Goal: Information Seeking & Learning: Check status

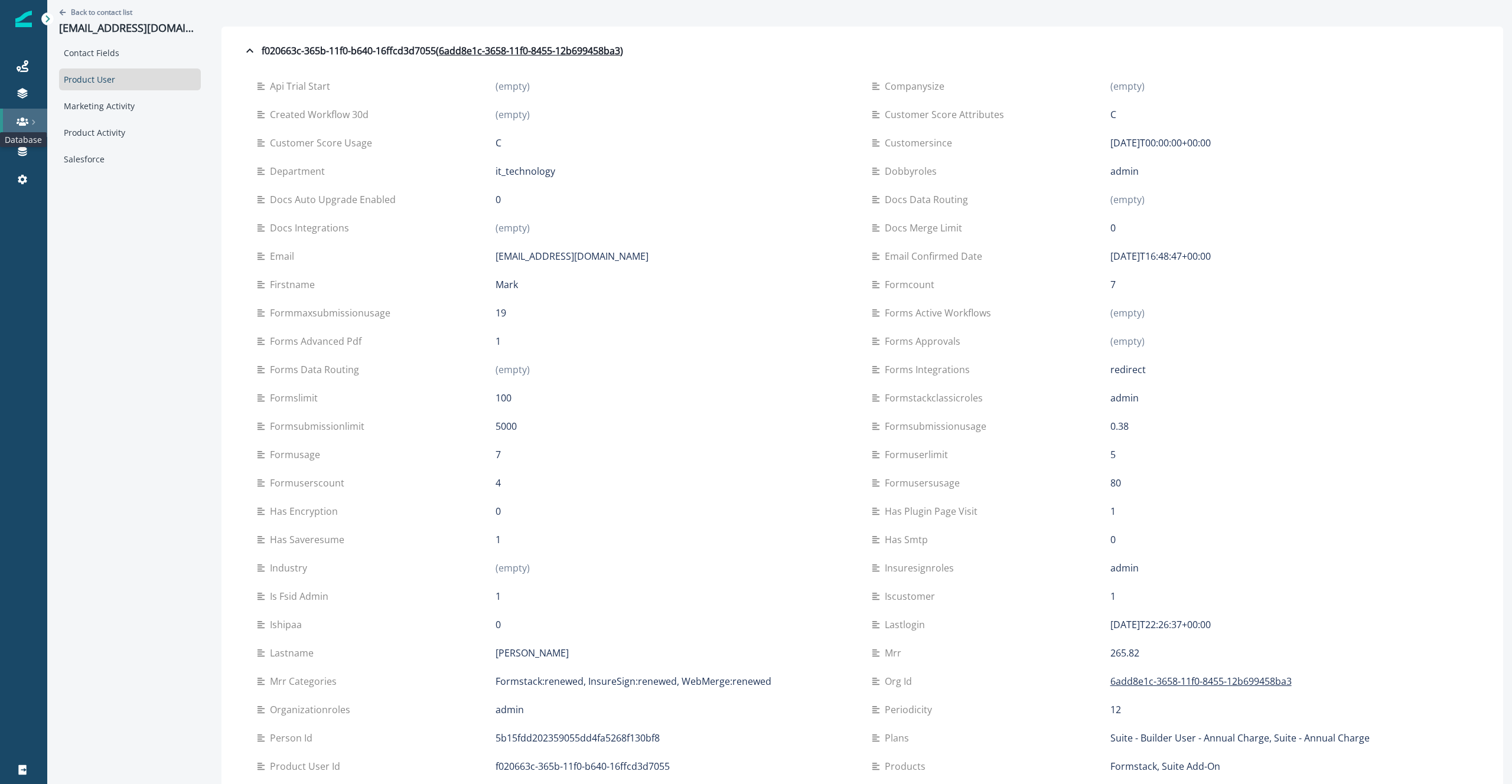
click at [19, 117] on icon at bounding box center [21, 121] width 12 height 12
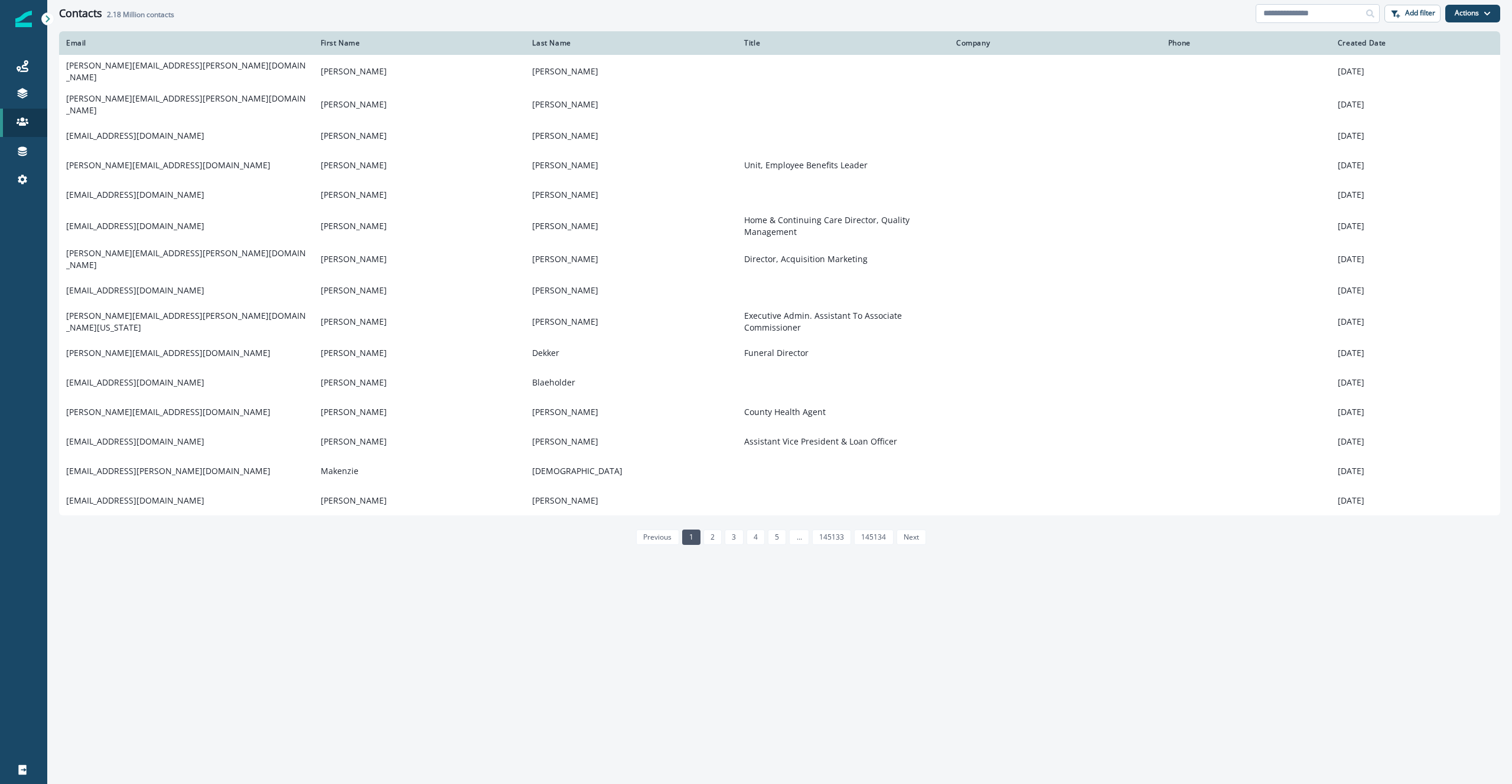
click at [1322, 10] on input at bounding box center [1317, 13] width 124 height 19
paste input "**********"
type input "**********"
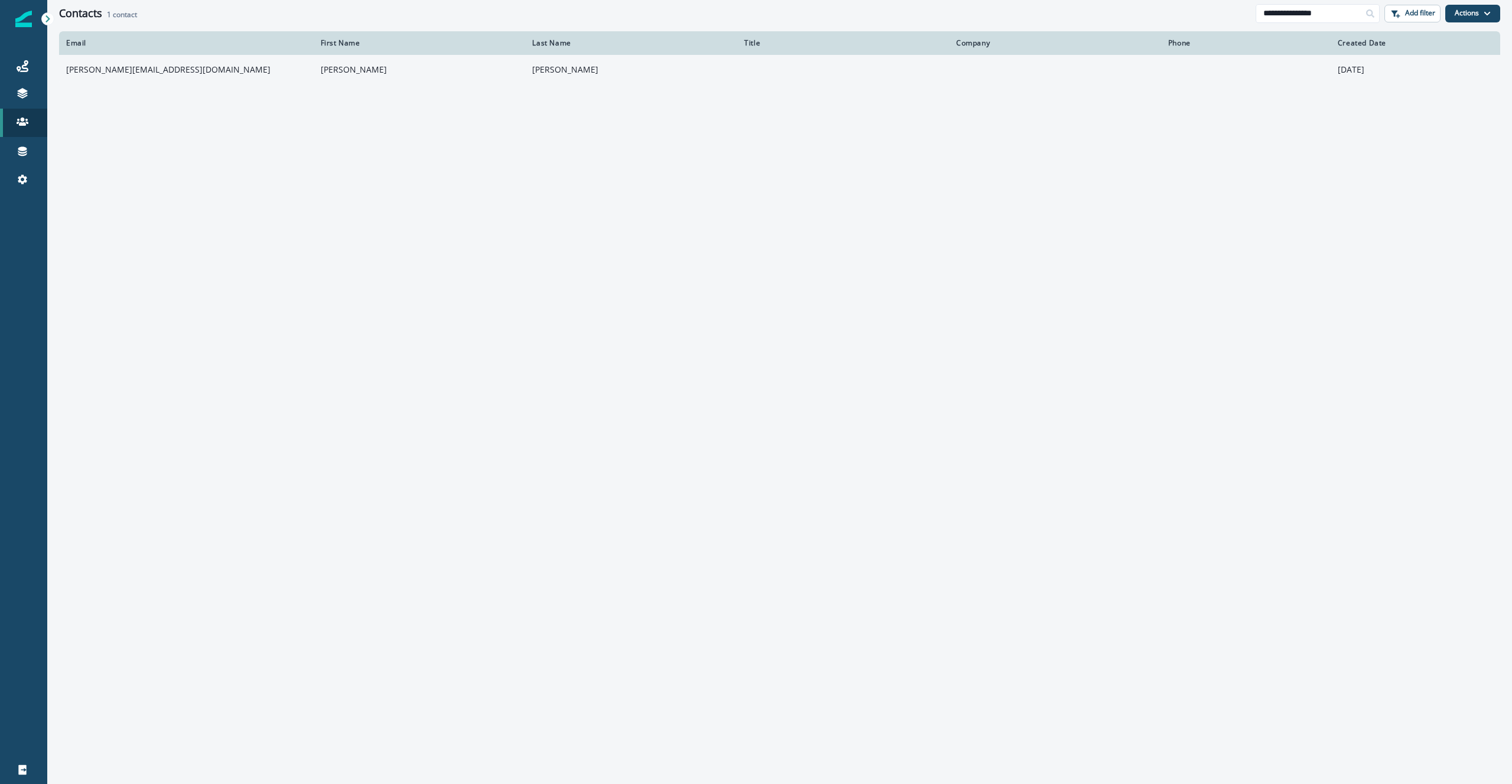
click at [120, 76] on td "[PERSON_NAME][EMAIL_ADDRESS][DOMAIN_NAME]" at bounding box center [186, 69] width 255 height 30
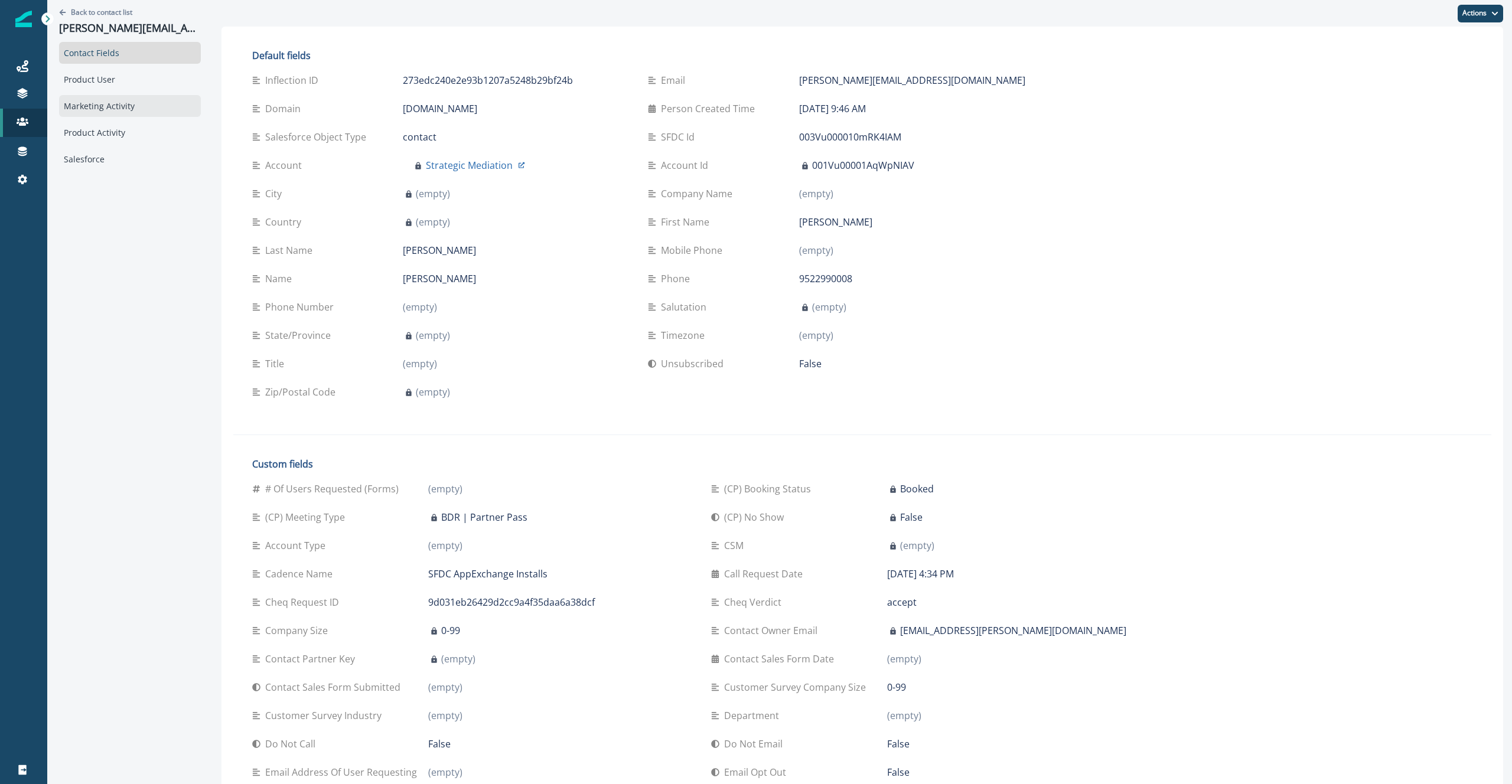
click at [120, 97] on div "Marketing Activity" at bounding box center [130, 105] width 142 height 21
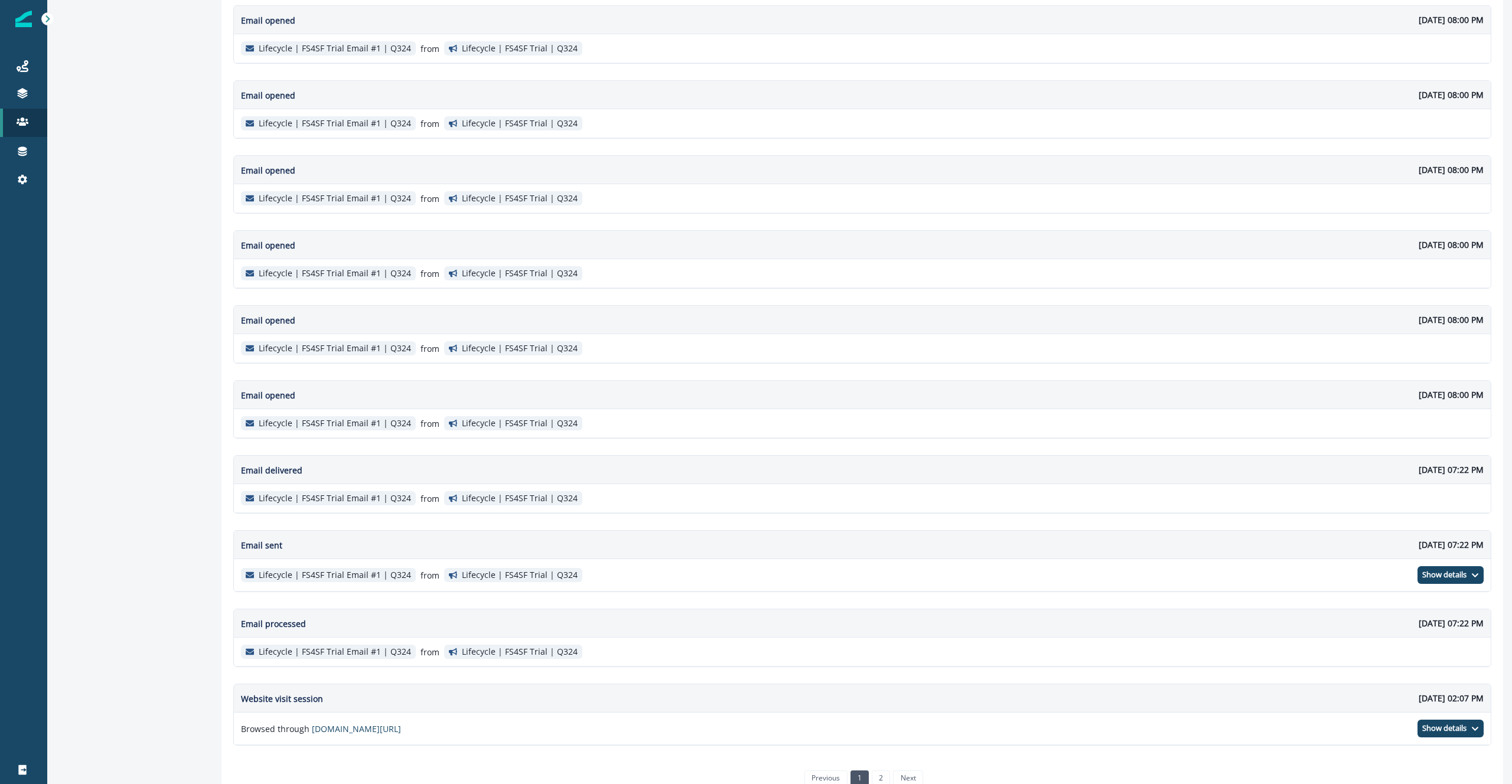
scroll to position [1575, 0]
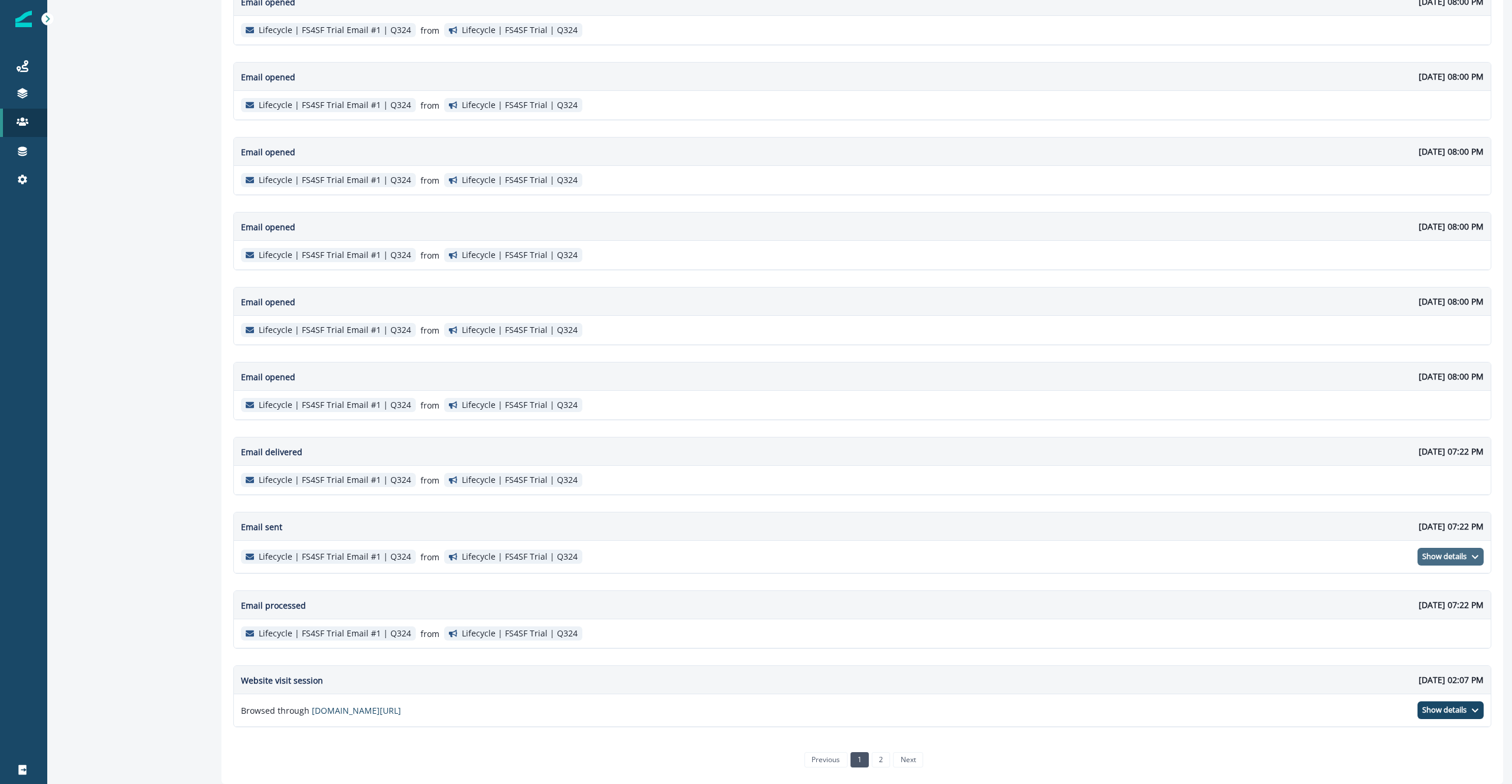
click at [1441, 556] on p "Show details" at bounding box center [1444, 557] width 45 height 10
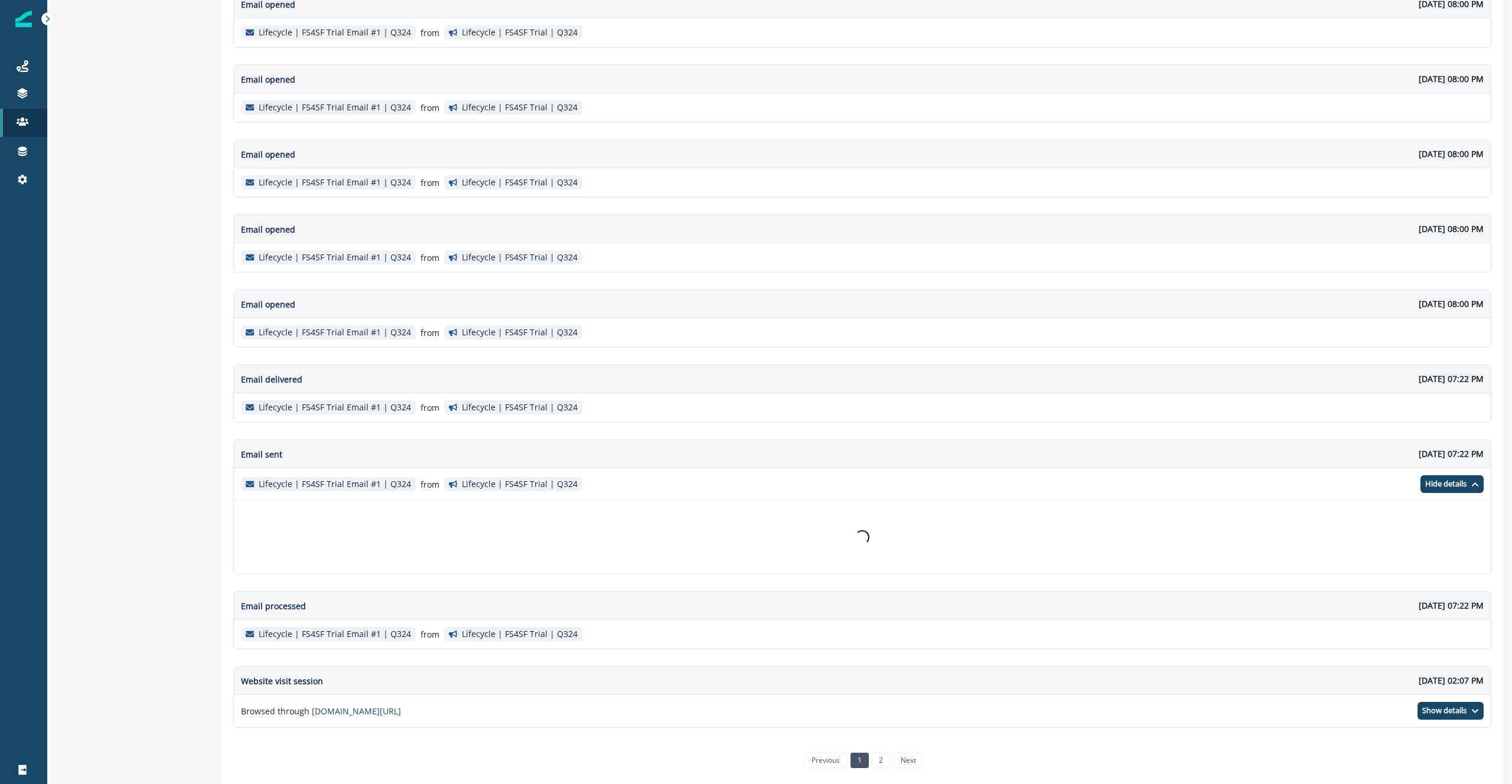
scroll to position [1648, 0]
click at [1444, 487] on p "Hide details" at bounding box center [1446, 484] width 41 height 10
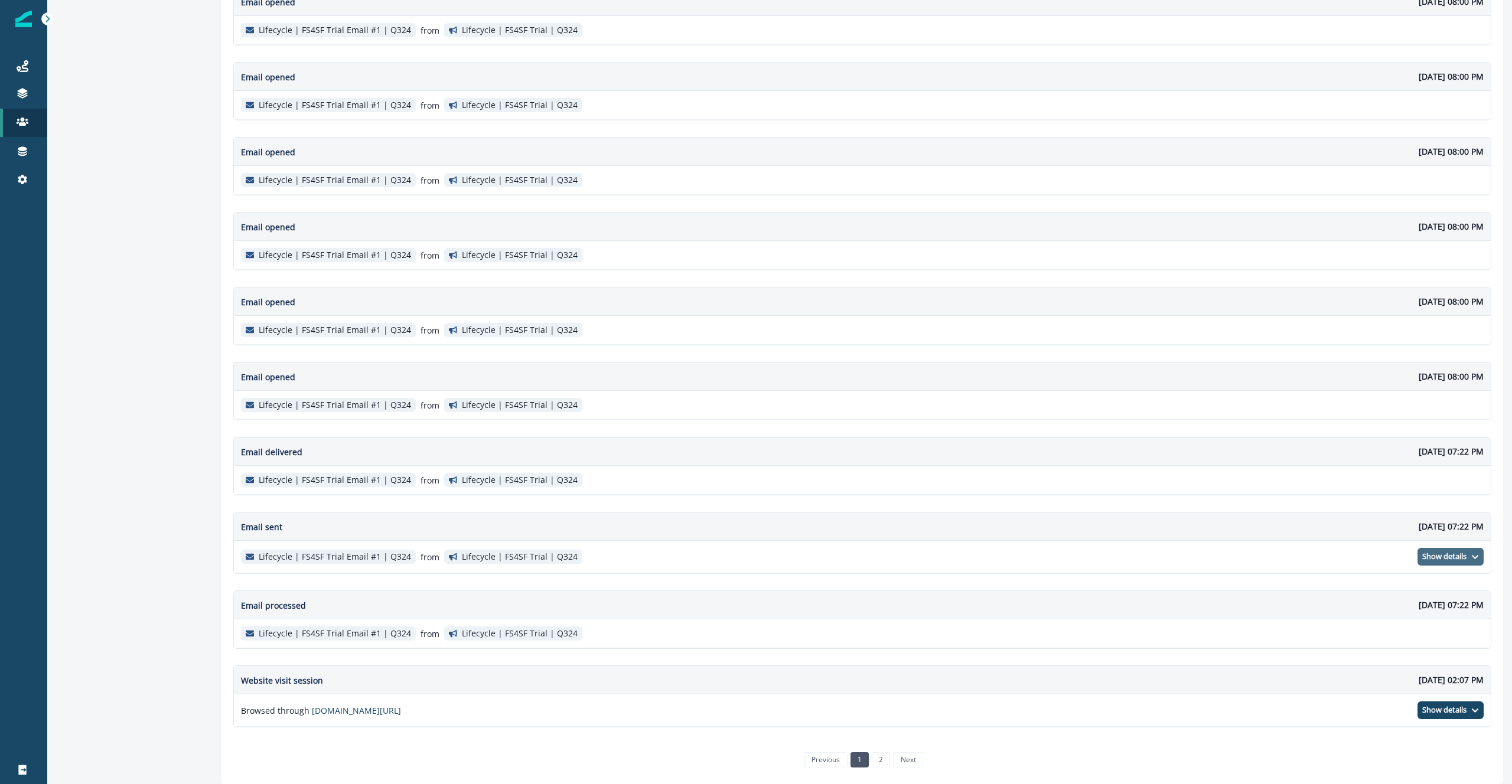
click at [1431, 552] on p "Show details" at bounding box center [1444, 557] width 45 height 10
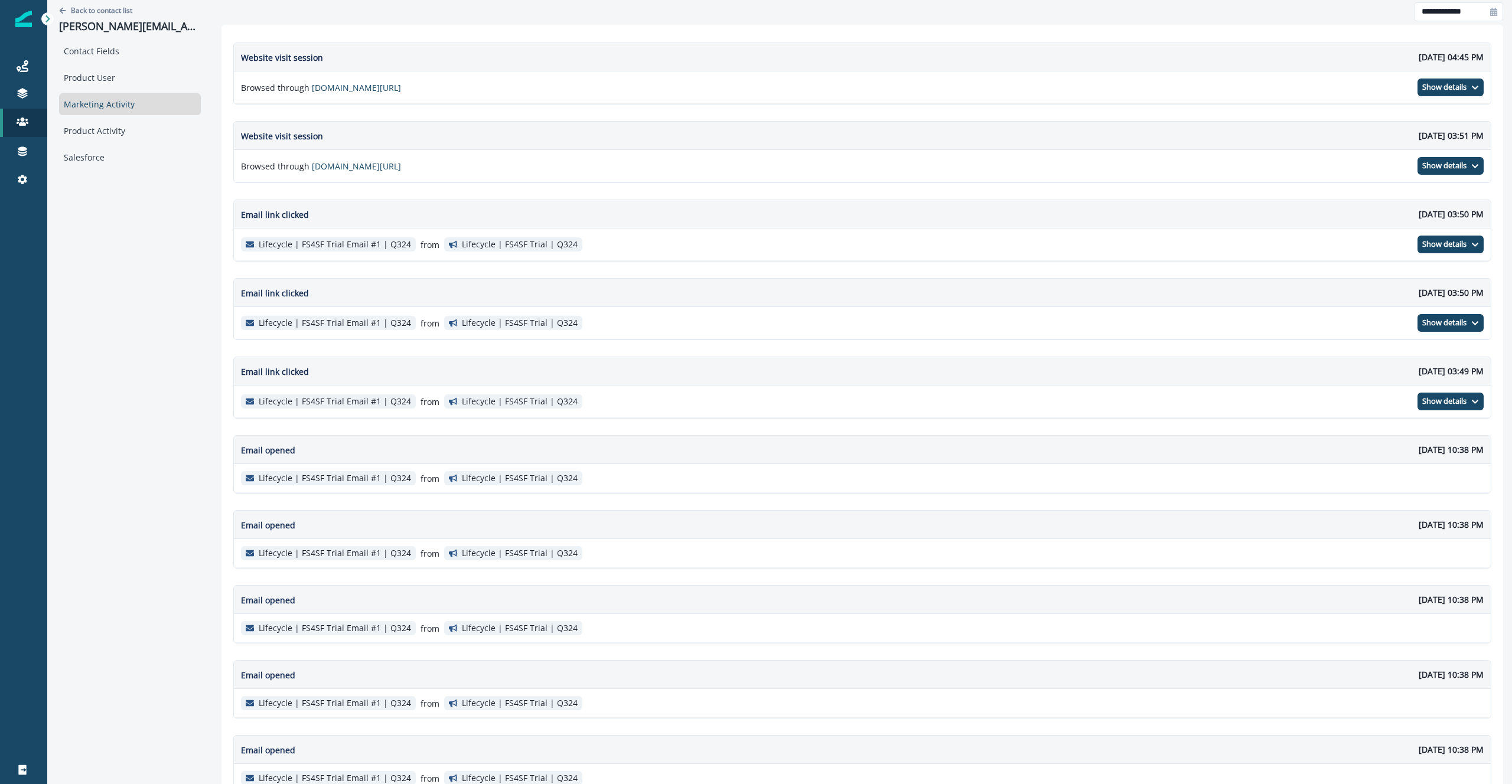
scroll to position [3, 0]
click at [329, 248] on p "Lifecycle | FS4SF Trial Email #1 | Q324" at bounding box center [334, 243] width 152 height 10
drag, startPoint x: 391, startPoint y: 242, endPoint x: 229, endPoint y: 249, distance: 162.2
click at [241, 249] on span "Lifecycle | FS4SF Trial Email #1 | Q324" at bounding box center [328, 244] width 175 height 14
copy p "Lifecycle | FS4SF Trial Email #1 | Q324"
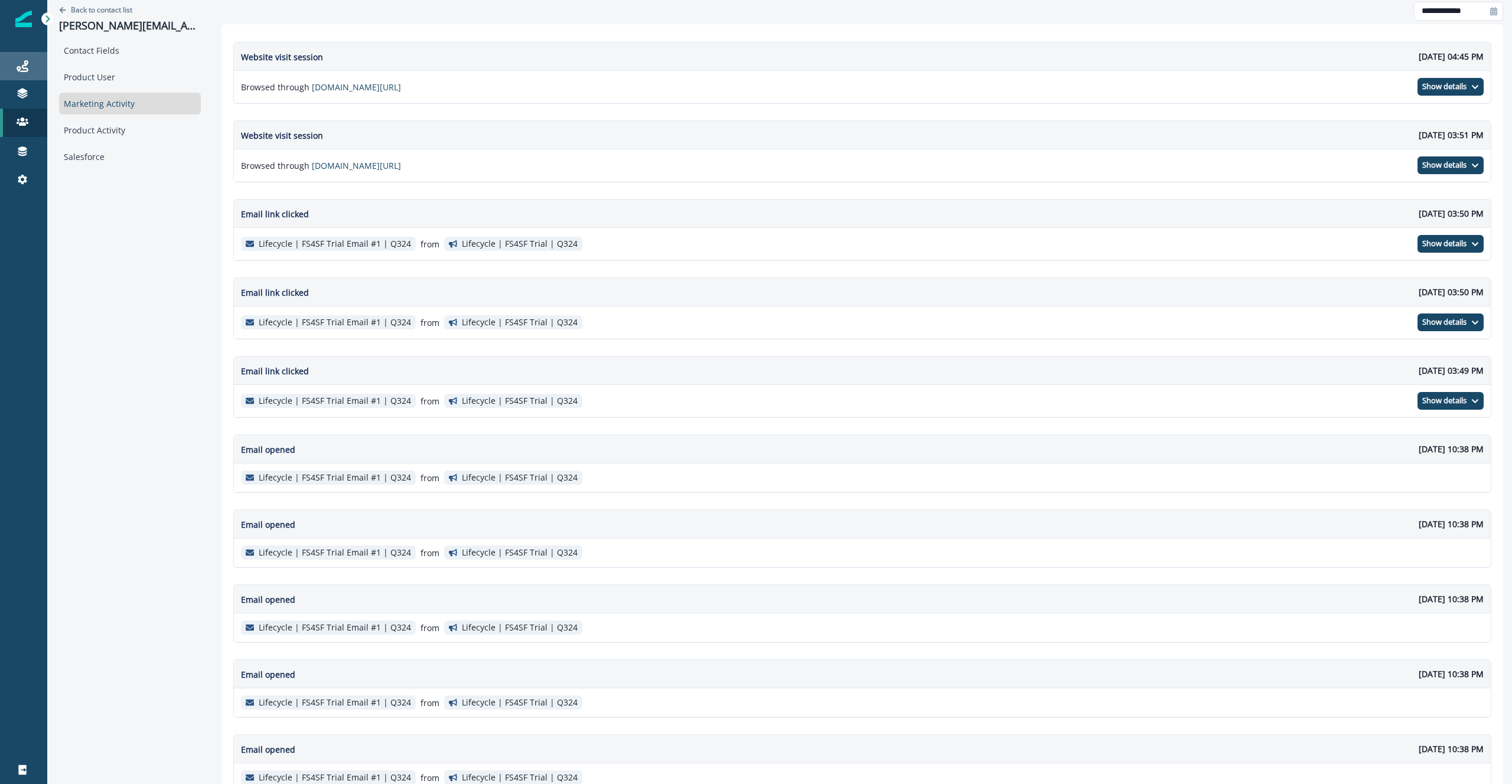
click at [30, 57] on link "Journeys" at bounding box center [23, 66] width 47 height 29
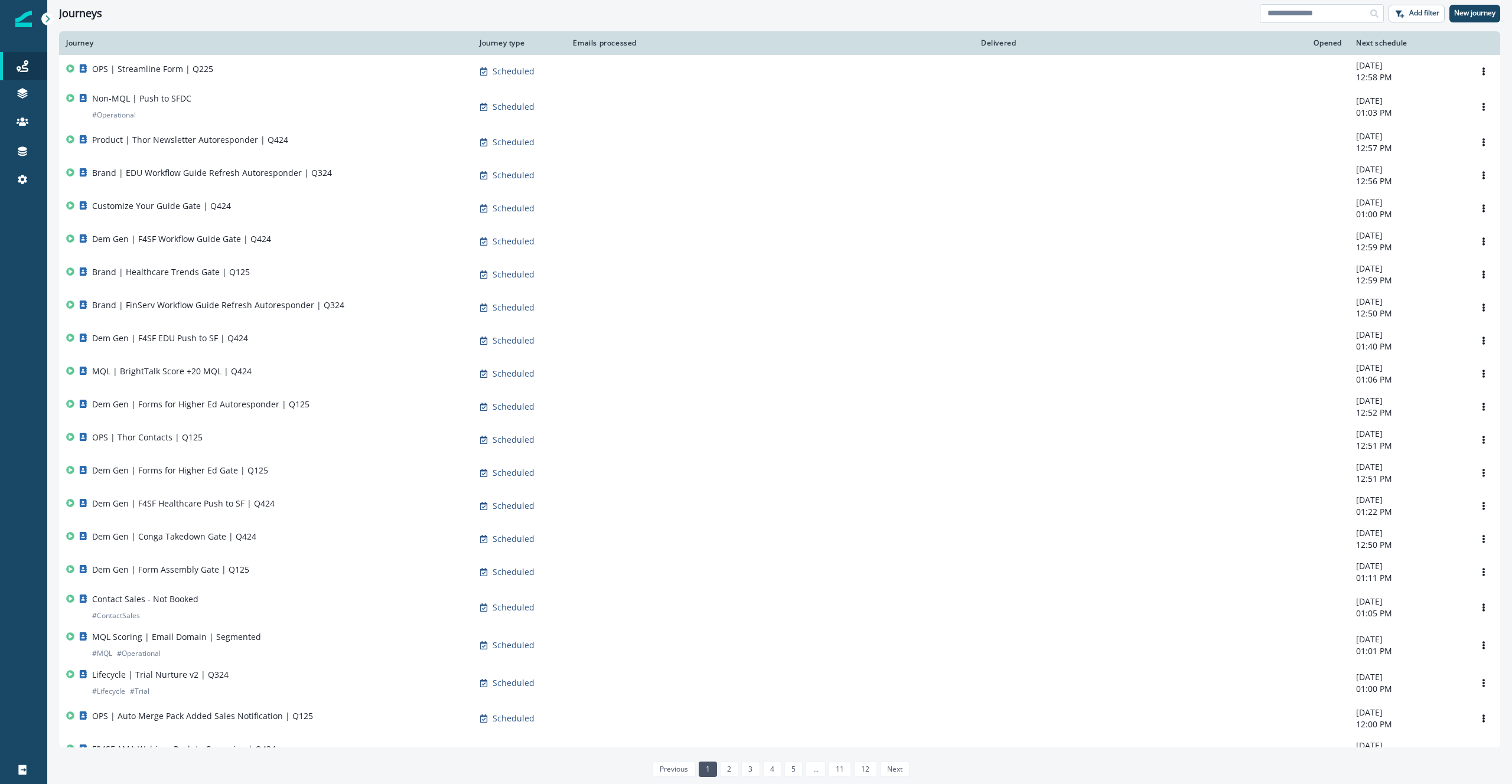
click at [1354, 20] on input at bounding box center [1322, 13] width 124 height 19
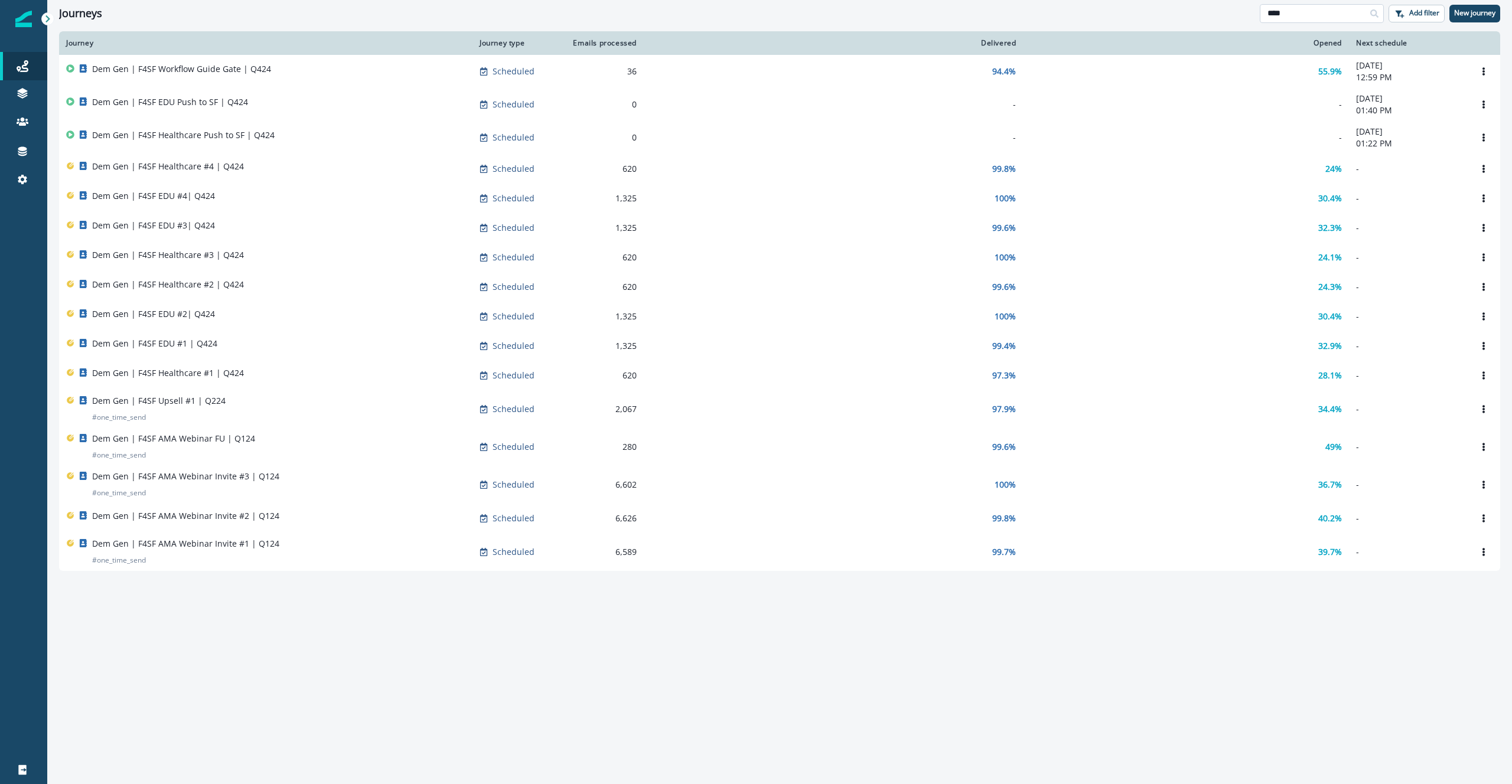
click at [1322, 18] on input "****" at bounding box center [1322, 13] width 124 height 19
type input "*****"
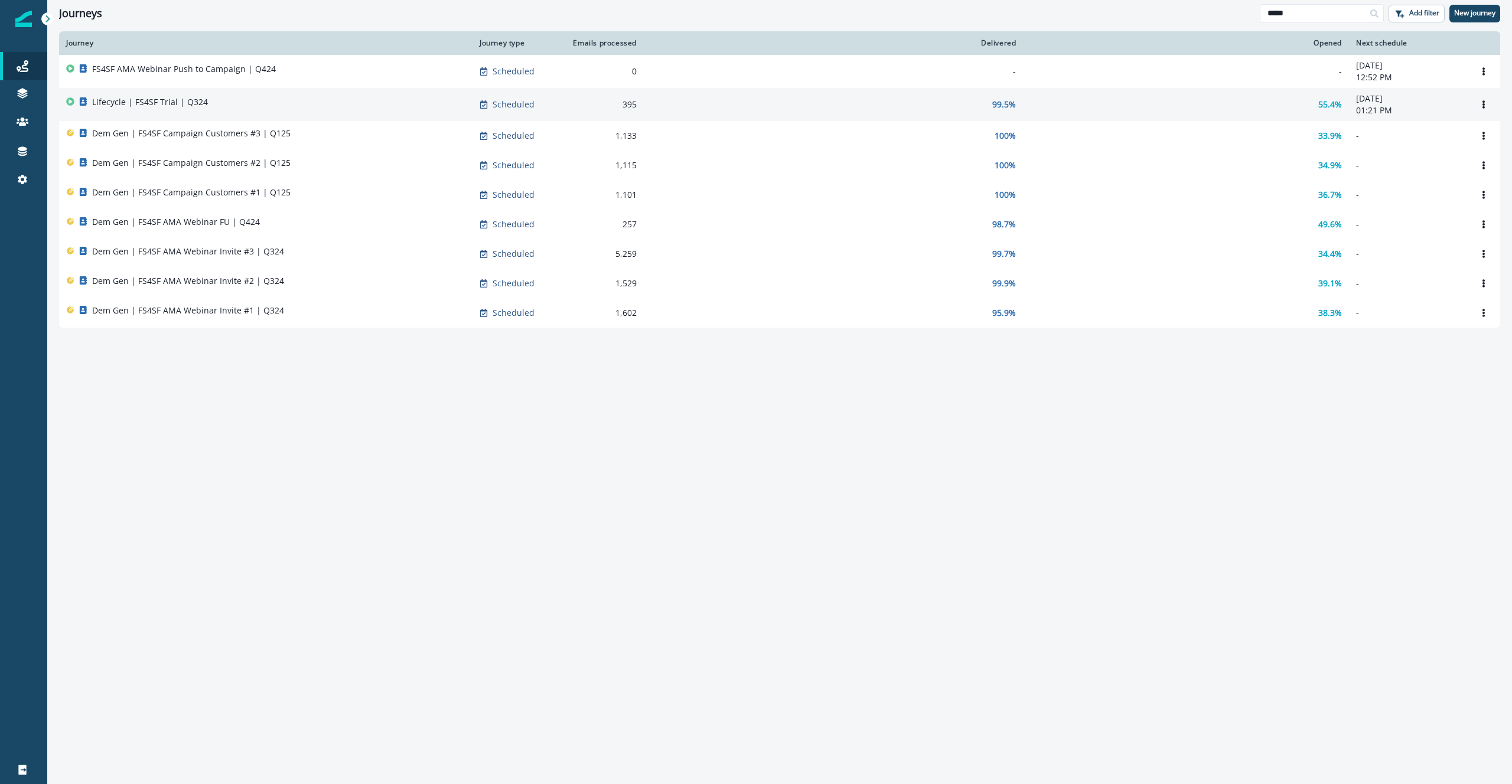
click at [310, 108] on div "Lifecycle | FS4SF Trial | Q324" at bounding box center [266, 105] width 399 height 16
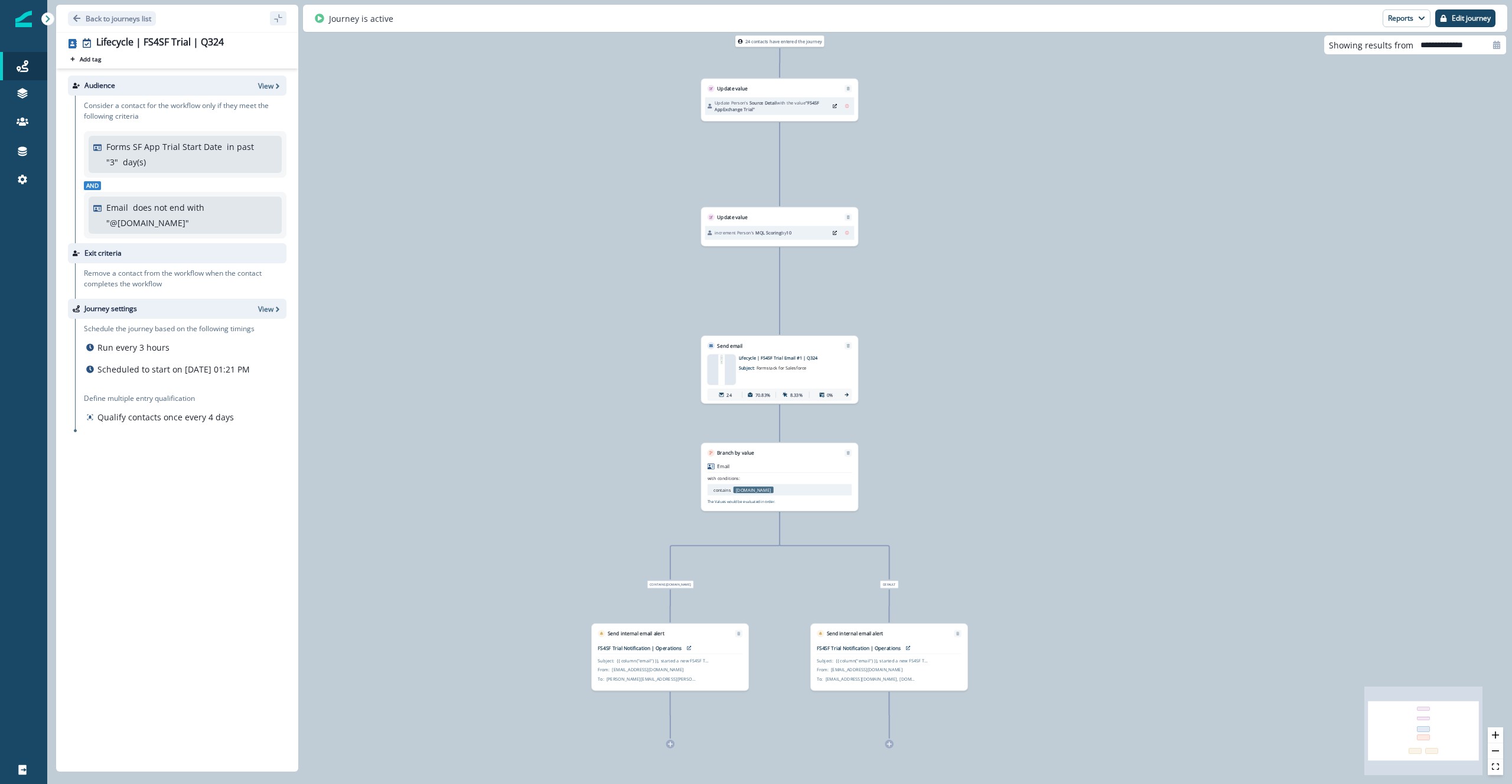
click at [904, 670] on div "Subject : {{ column("email") }}, started a new FS4SF Trial From : [EMAIL_ADDRES…" at bounding box center [872, 670] width 111 height 24
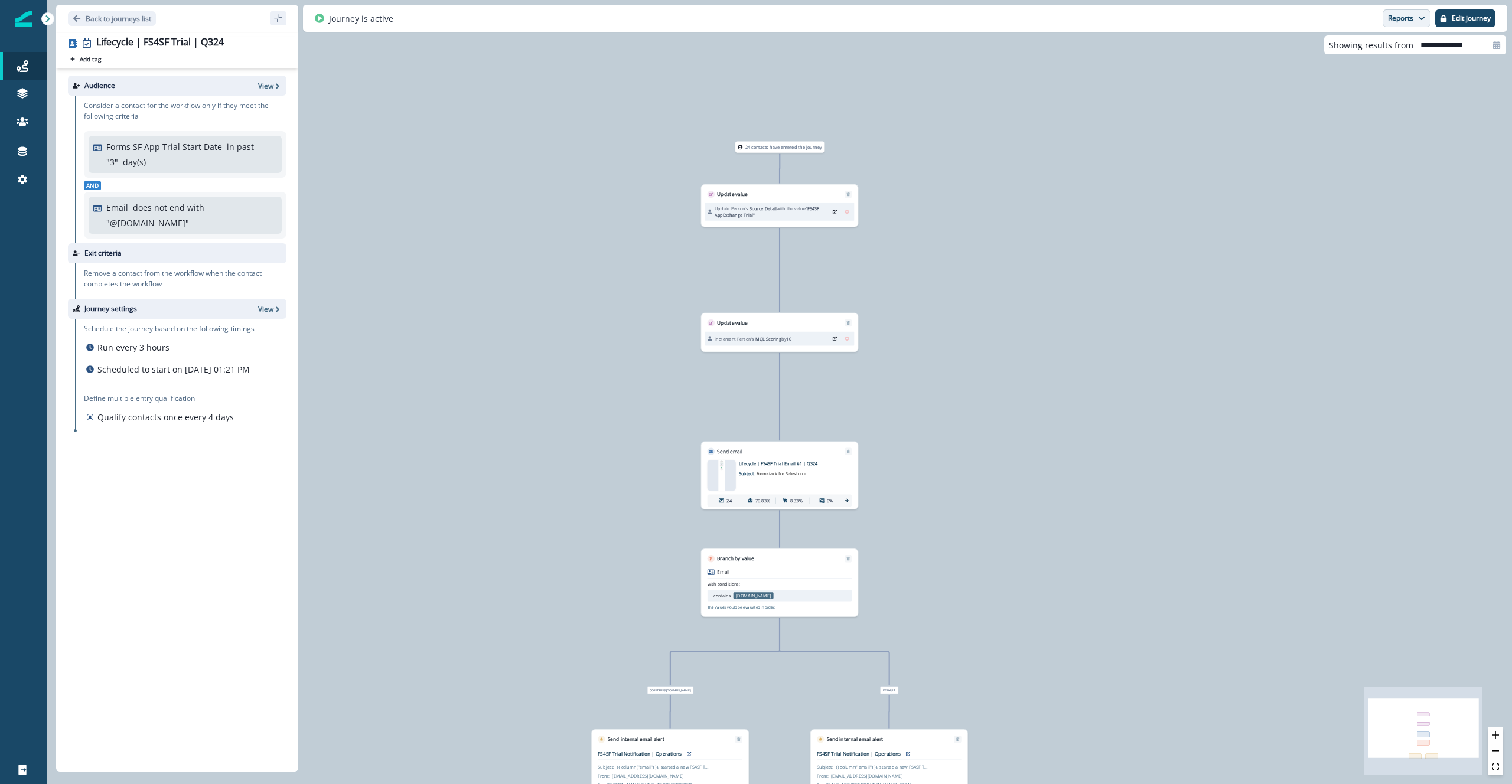
click at [1384, 13] on button "Reports" at bounding box center [1406, 19] width 47 height 18
click at [1359, 51] on p "Email Report" at bounding box center [1343, 48] width 57 height 14
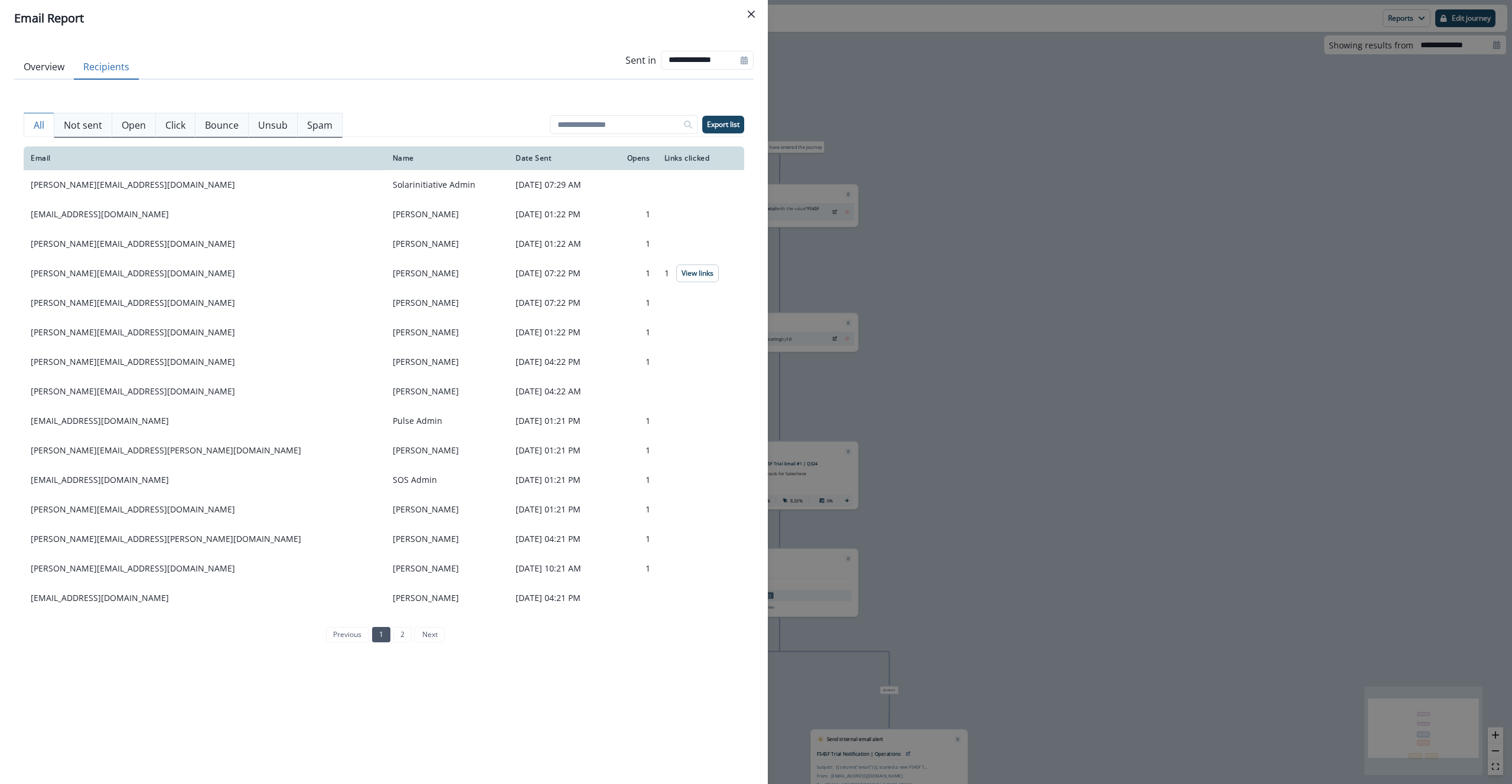
click at [99, 69] on button "Recipients" at bounding box center [106, 67] width 65 height 25
click at [1004, 391] on div "**********" at bounding box center [756, 392] width 1512 height 784
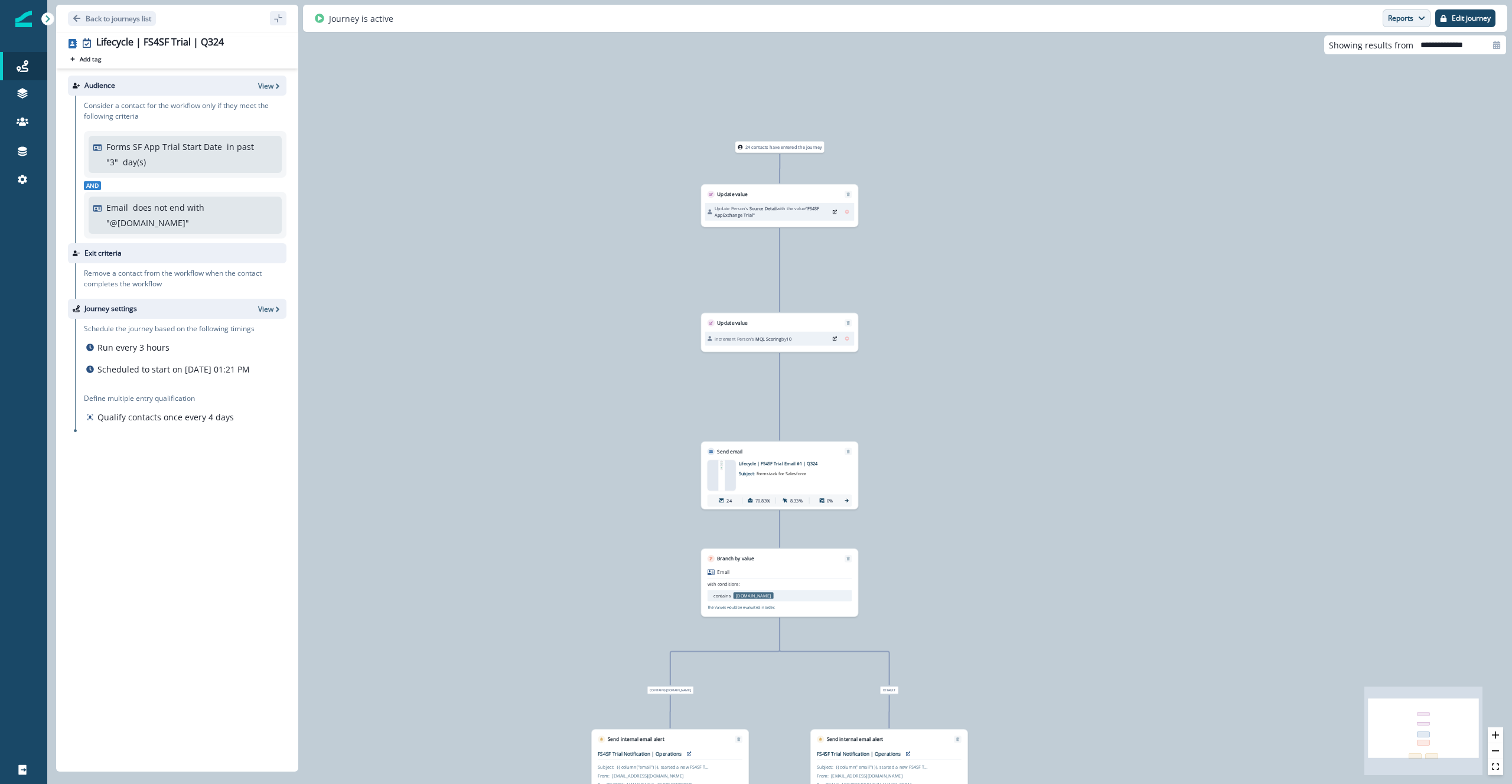
click at [1421, 24] on button "Reports" at bounding box center [1406, 19] width 47 height 18
click at [1401, 53] on button "Email Report" at bounding box center [1362, 48] width 133 height 21
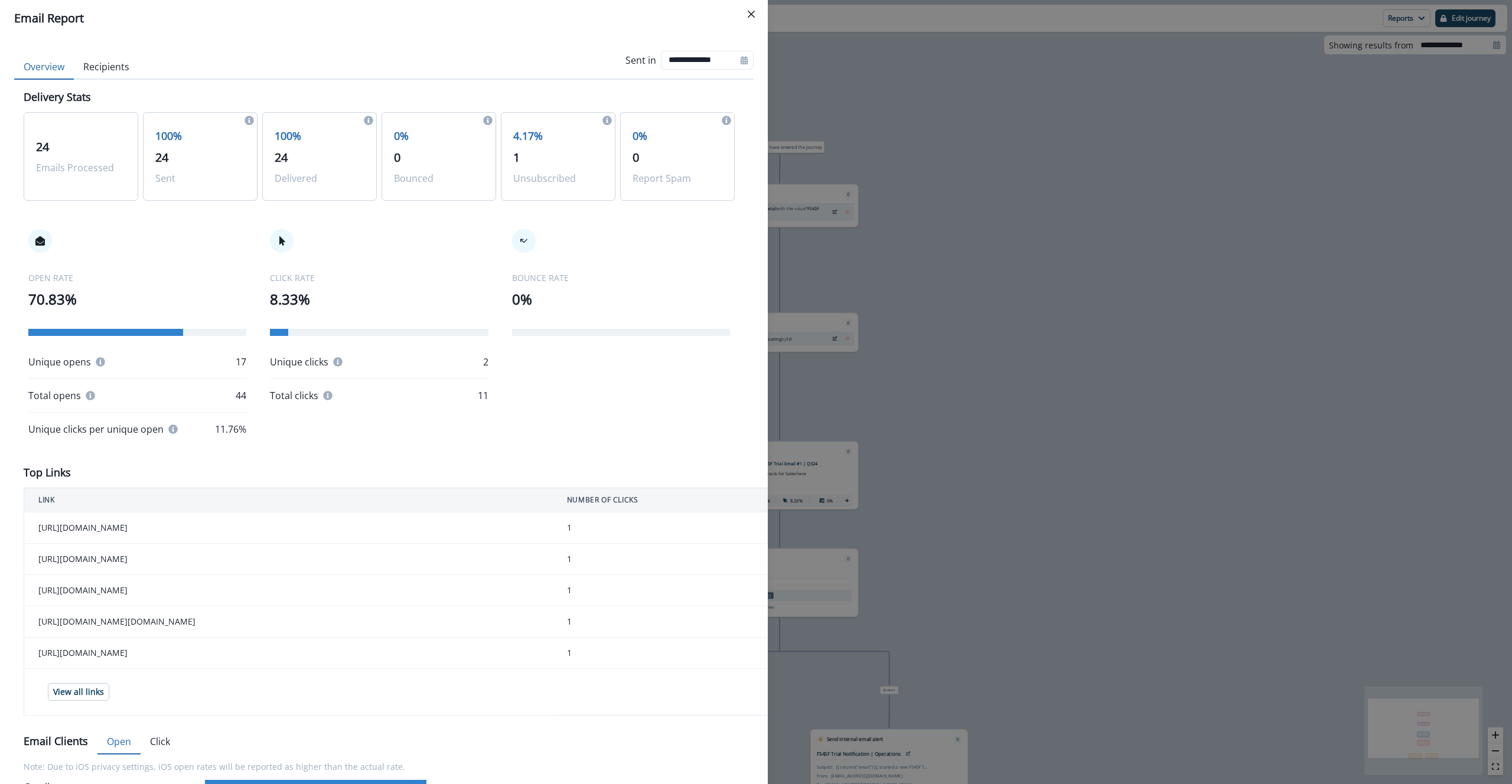
click at [95, 63] on button "Recipients" at bounding box center [106, 67] width 65 height 25
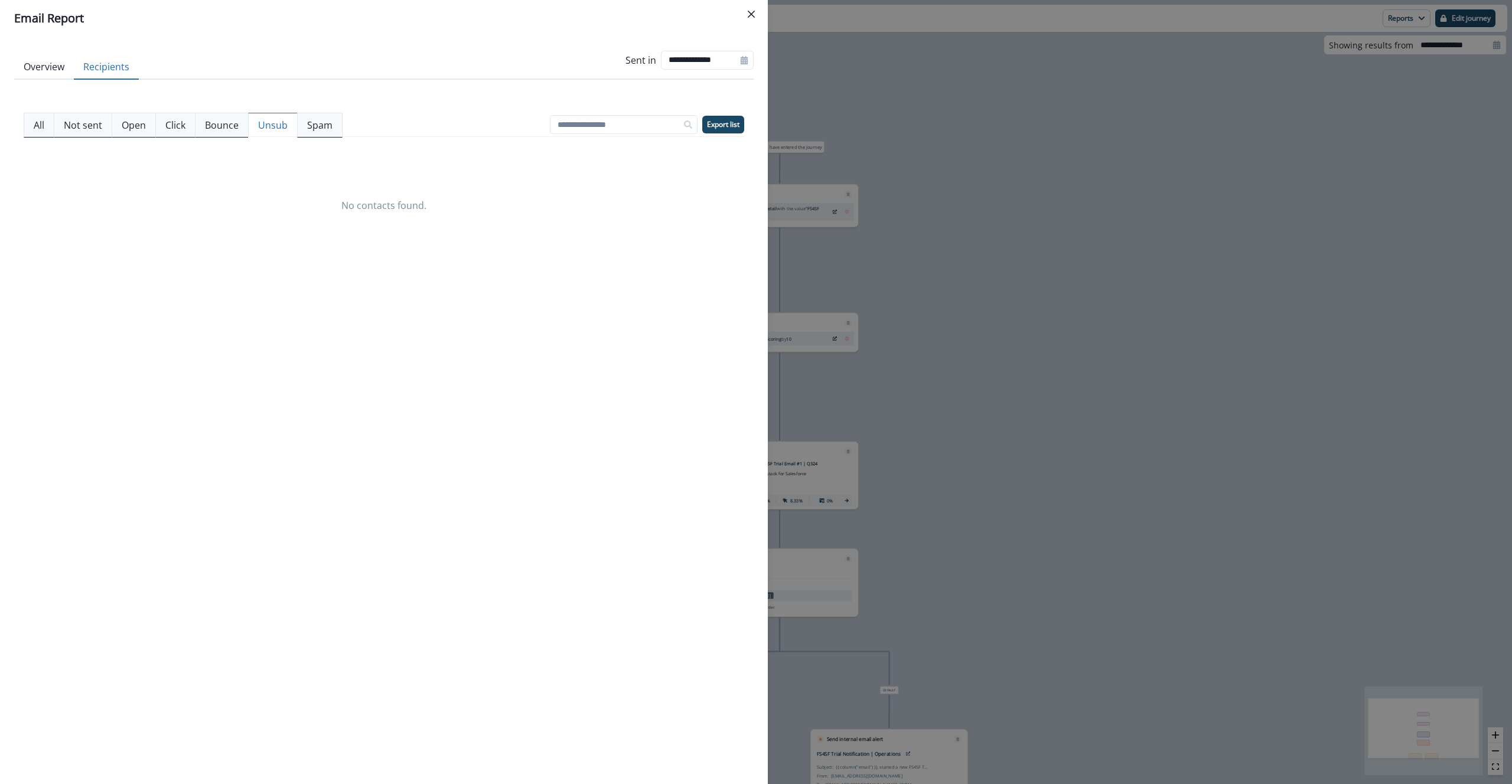
click at [283, 119] on p "Unsub" at bounding box center [273, 125] width 30 height 14
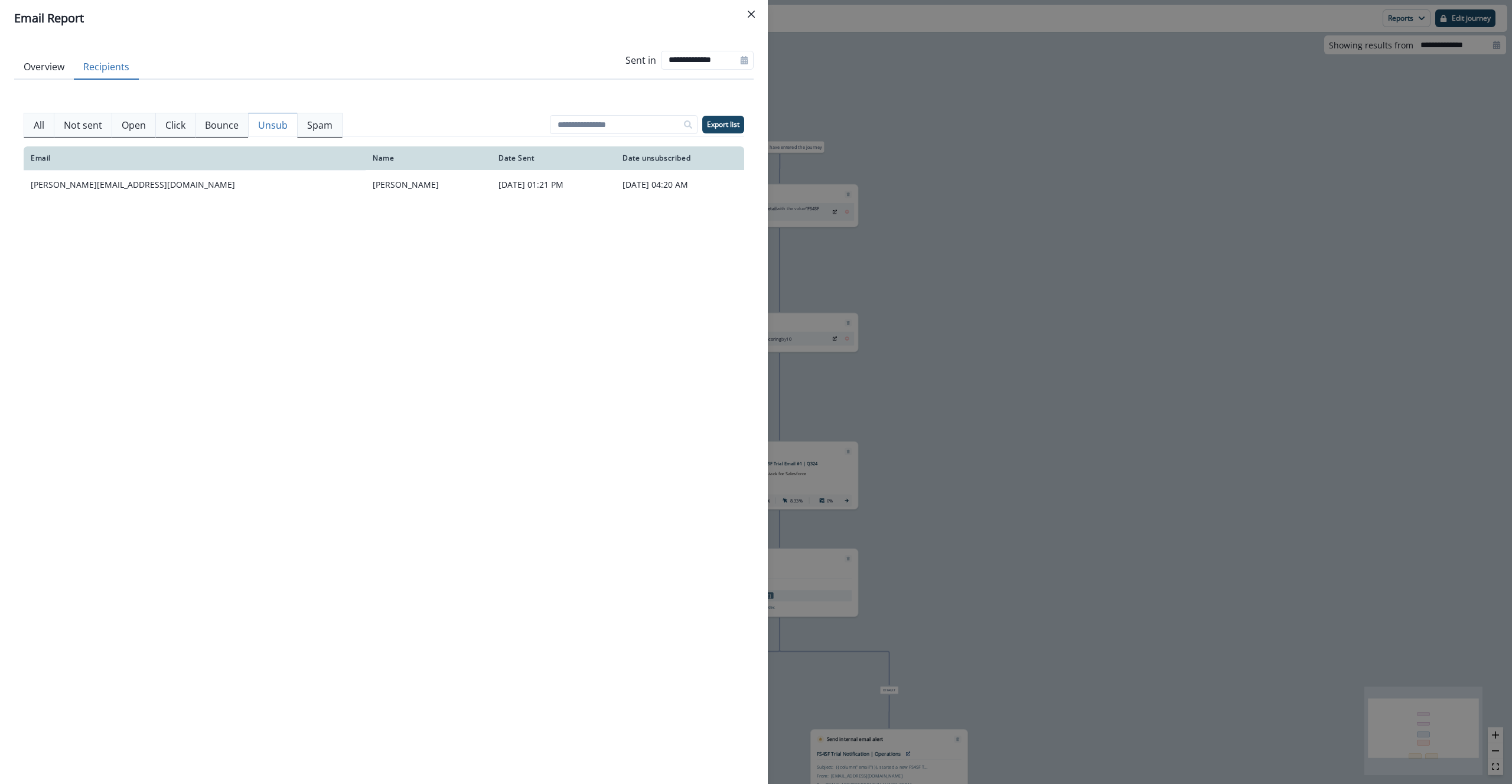
click at [21, 67] on button "Overview" at bounding box center [44, 67] width 60 height 25
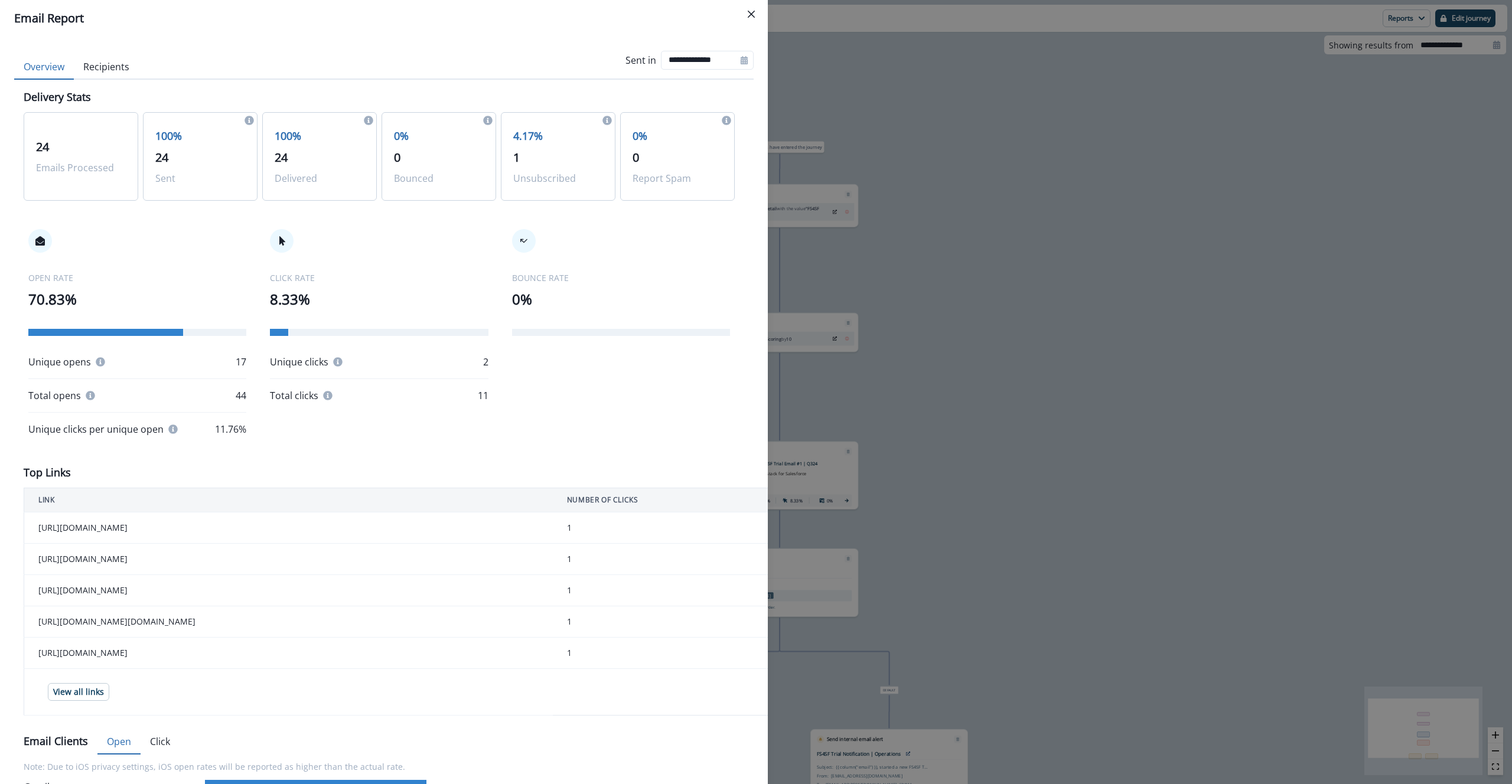
click at [863, 385] on div "**********" at bounding box center [756, 392] width 1512 height 784
